Goal: Information Seeking & Learning: Learn about a topic

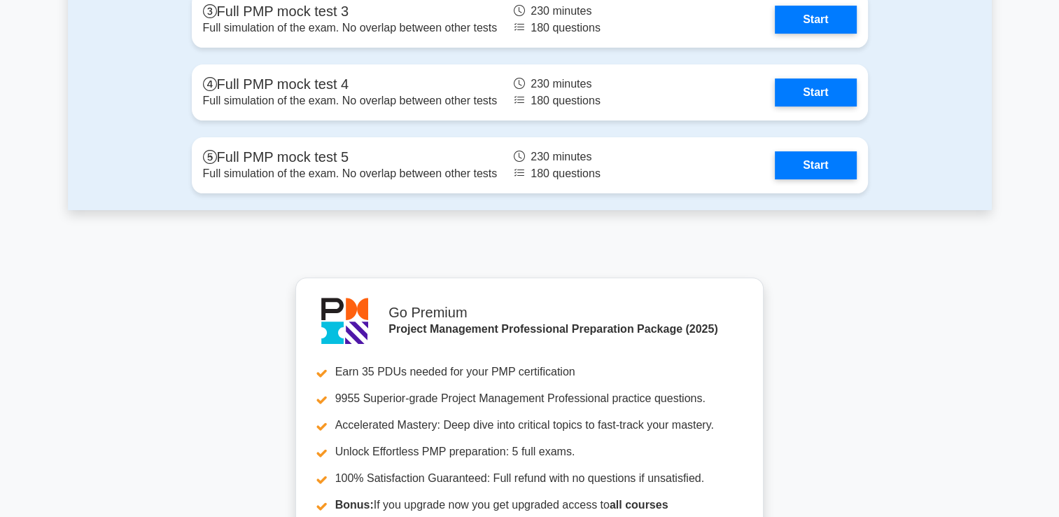
scroll to position [5468, 0]
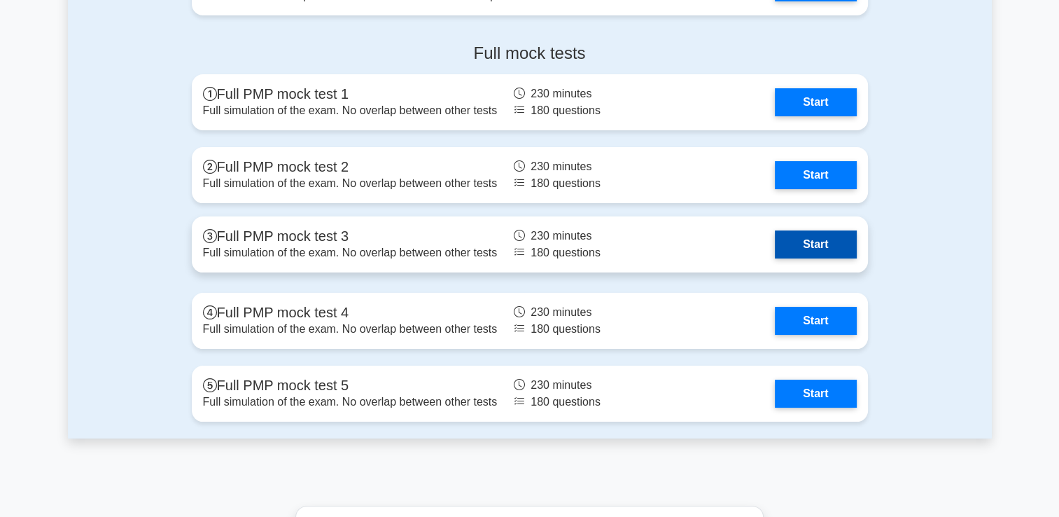
click at [807, 243] on link "Start" at bounding box center [815, 244] width 81 height 28
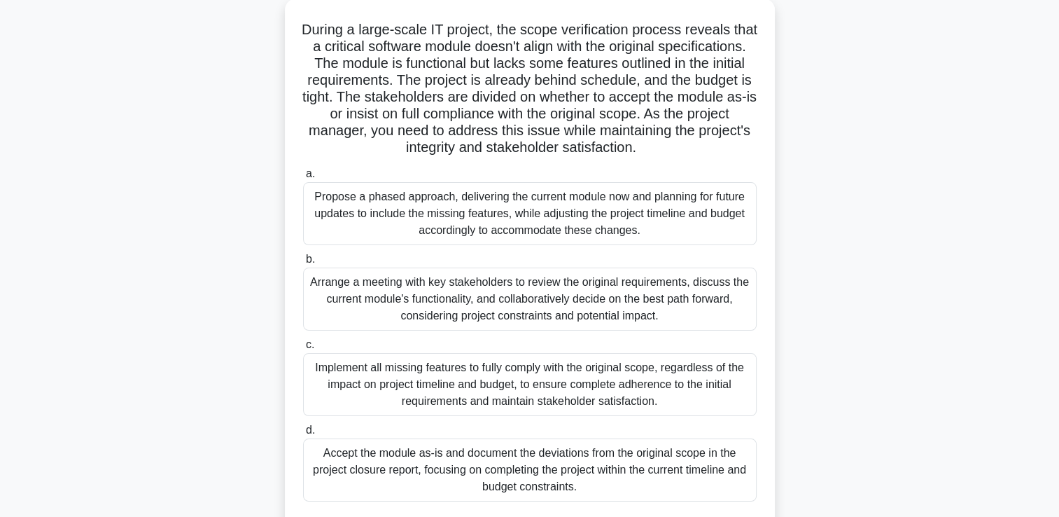
scroll to position [84, 0]
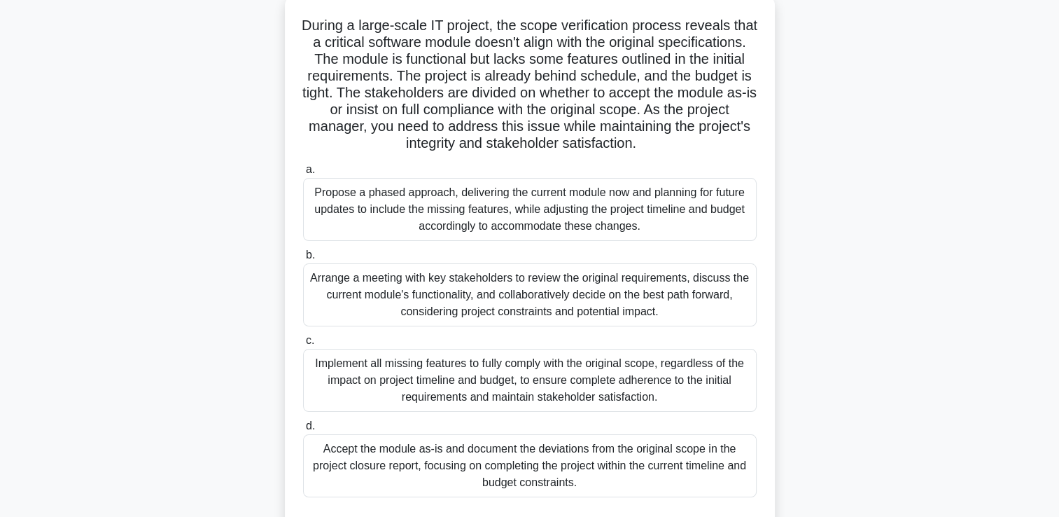
click at [638, 288] on div "Arrange a meeting with key stakeholders to review the original requirements, di…" at bounding box center [530, 294] width 454 height 63
click at [303, 260] on input "b. Arrange a meeting with key stakeholders to review the original requirements,…" at bounding box center [303, 255] width 0 height 9
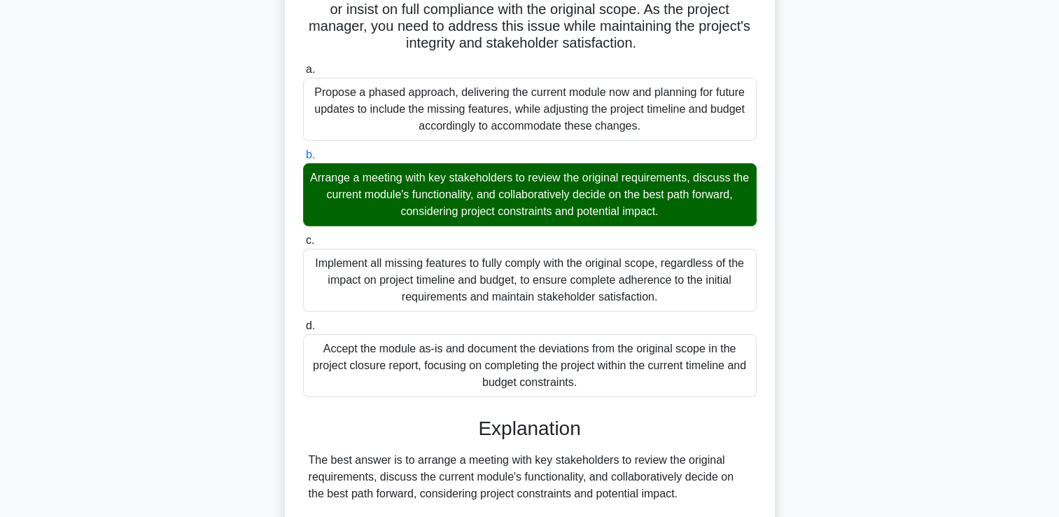
scroll to position [162, 0]
